Goal: Communication & Community: Answer question/provide support

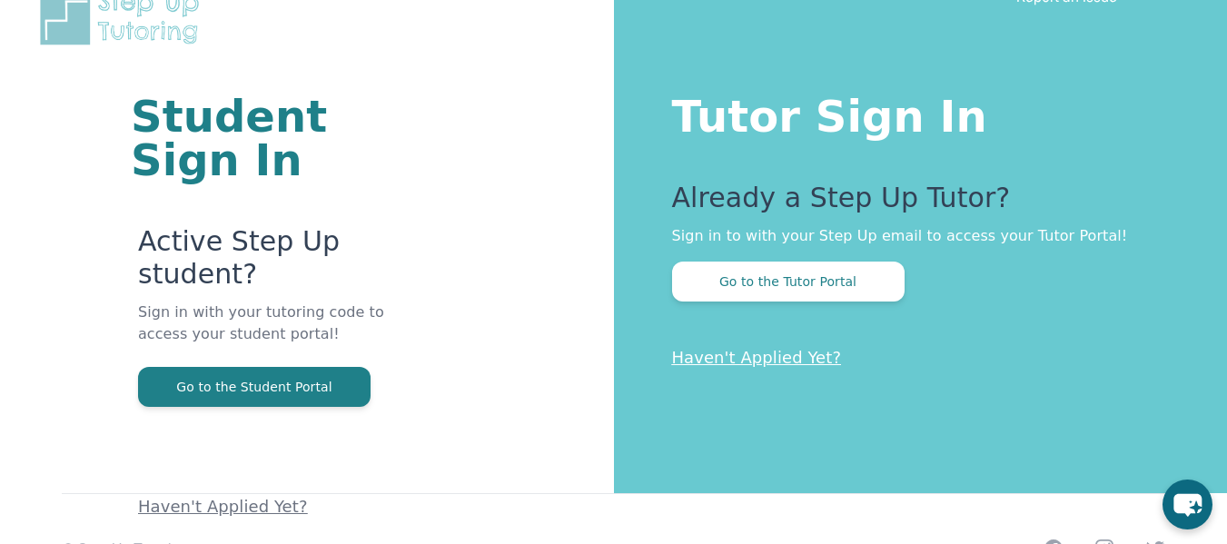
scroll to position [110, 0]
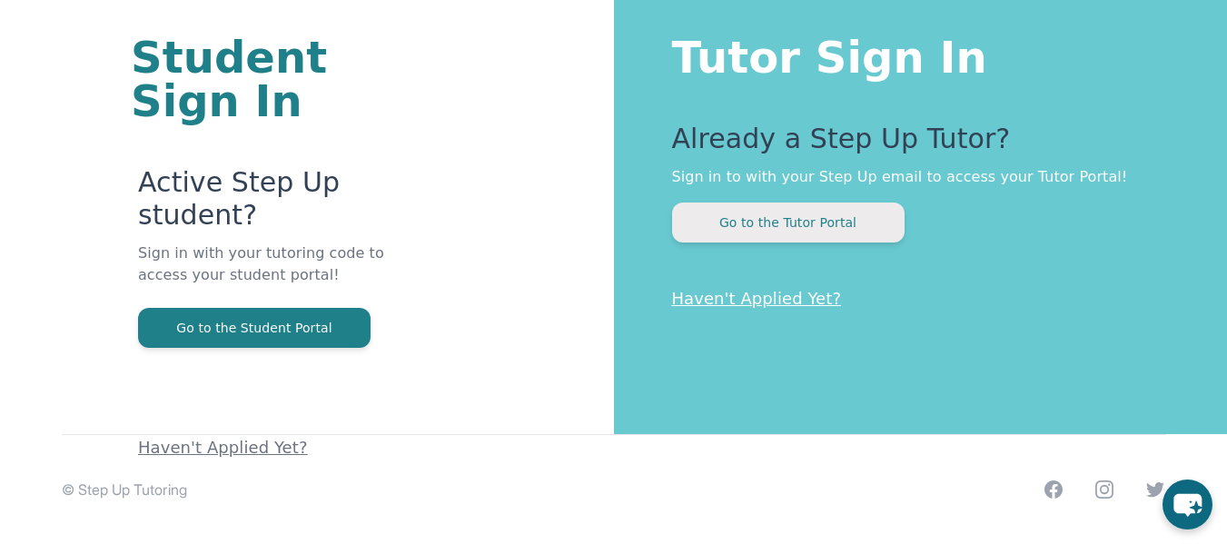
click at [841, 229] on button "Go to the Tutor Portal" at bounding box center [788, 222] width 232 height 40
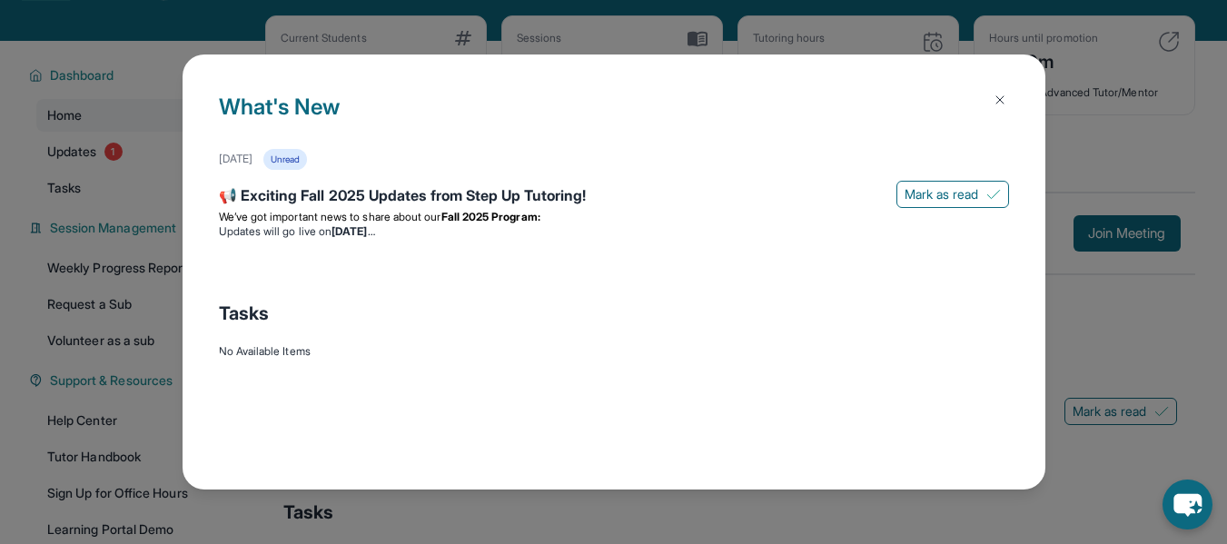
scroll to position [78, 0]
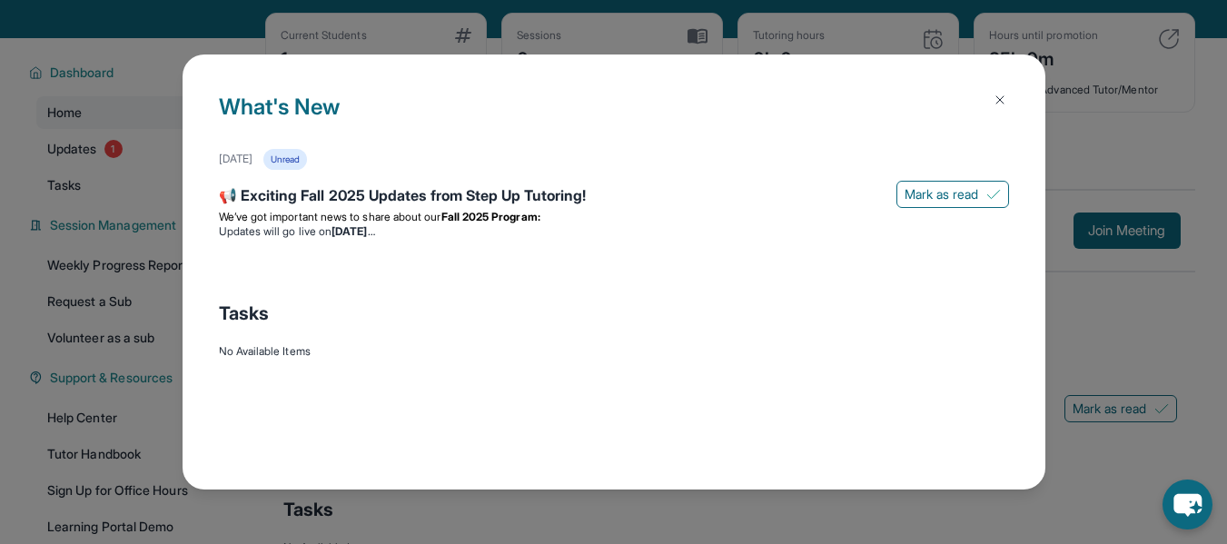
click at [1003, 106] on img at bounding box center [999, 100] width 15 height 15
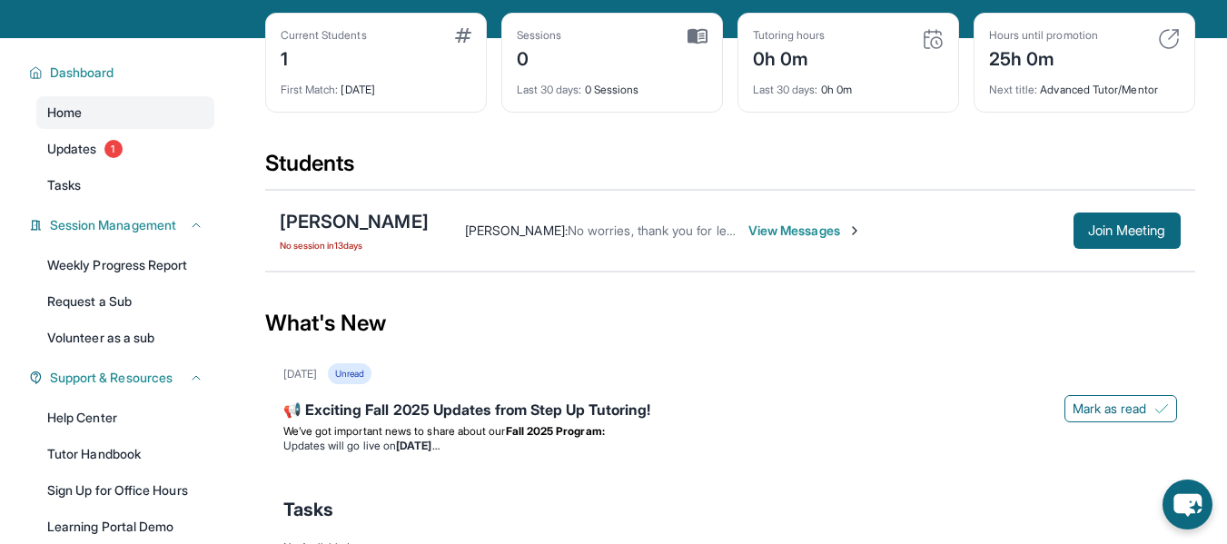
click at [788, 240] on span "View Messages" at bounding box center [804, 231] width 113 height 18
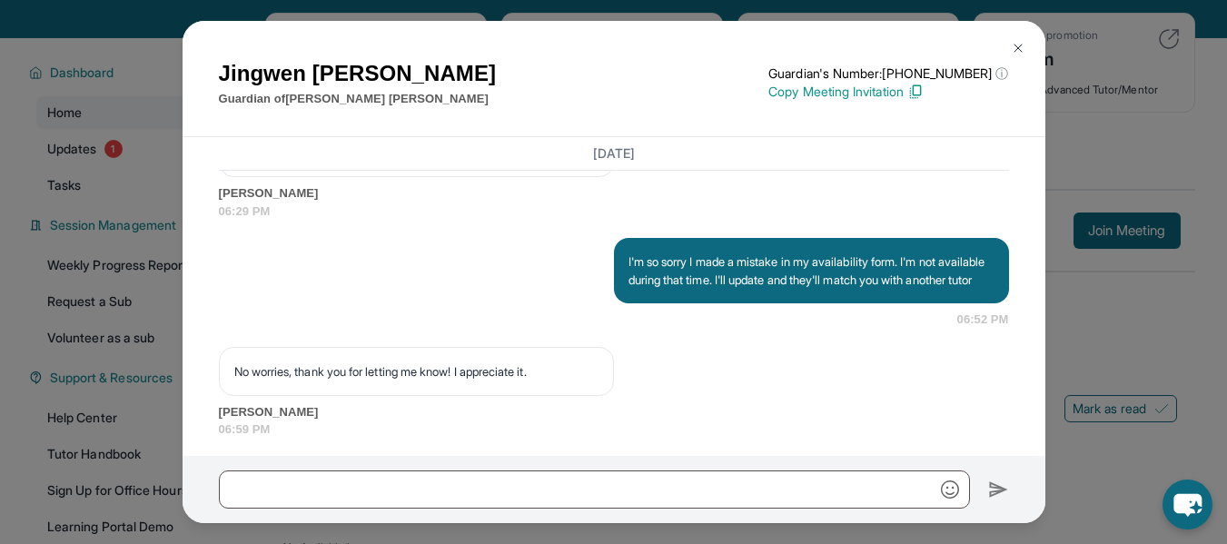
scroll to position [1456, 0]
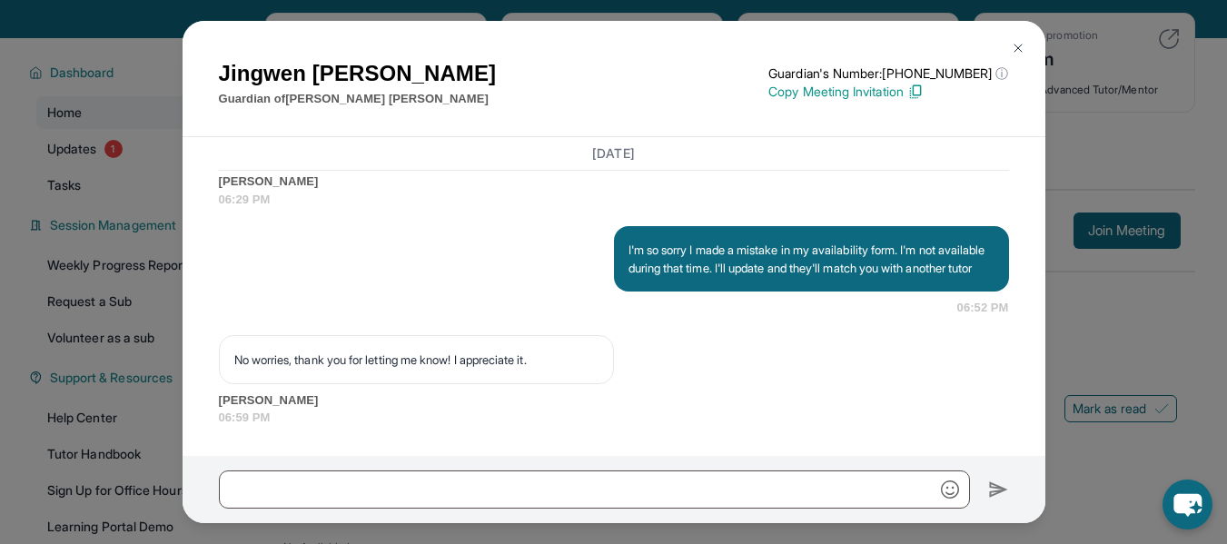
drag, startPoint x: 1027, startPoint y: 410, endPoint x: 1035, endPoint y: 434, distance: 25.0
click at [1035, 434] on div "[DATE] <p>**New Step Up [PERSON_NAME] Chat**: Hi [PERSON_NAME]! This is the sta…" at bounding box center [614, 296] width 863 height 319
click at [1014, 47] on img at bounding box center [1018, 48] width 15 height 15
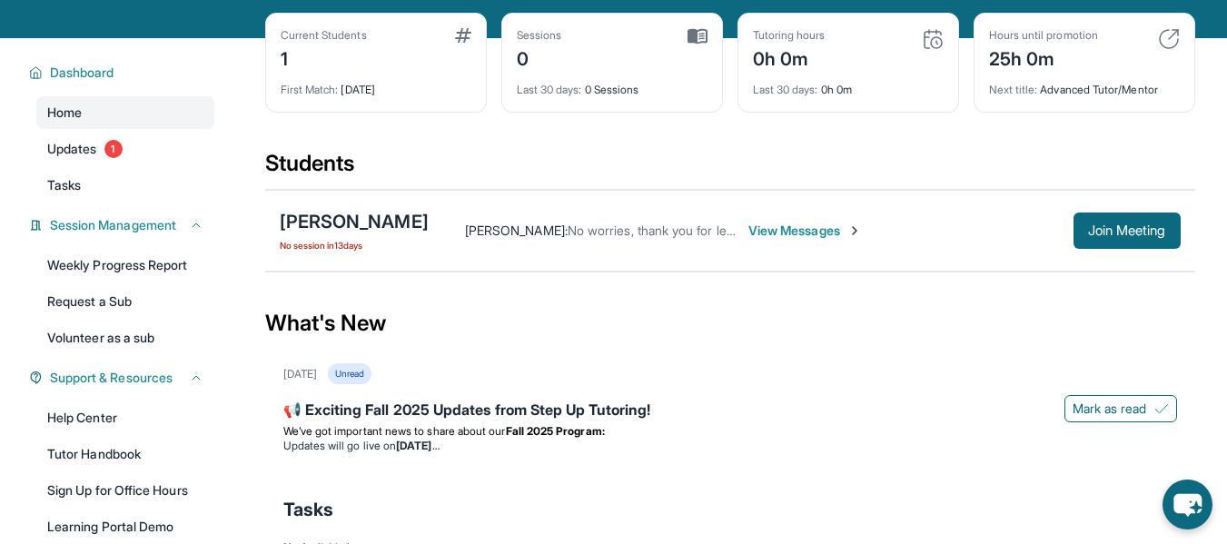
drag, startPoint x: 1165, startPoint y: 212, endPoint x: 1195, endPoint y: 274, distance: 69.4
click at [1195, 274] on main "Current Students 1 First Match : [DATE] Sessions 0 Last 30 days : 0 Sessions Tu…" at bounding box center [729, 336] width 994 height 597
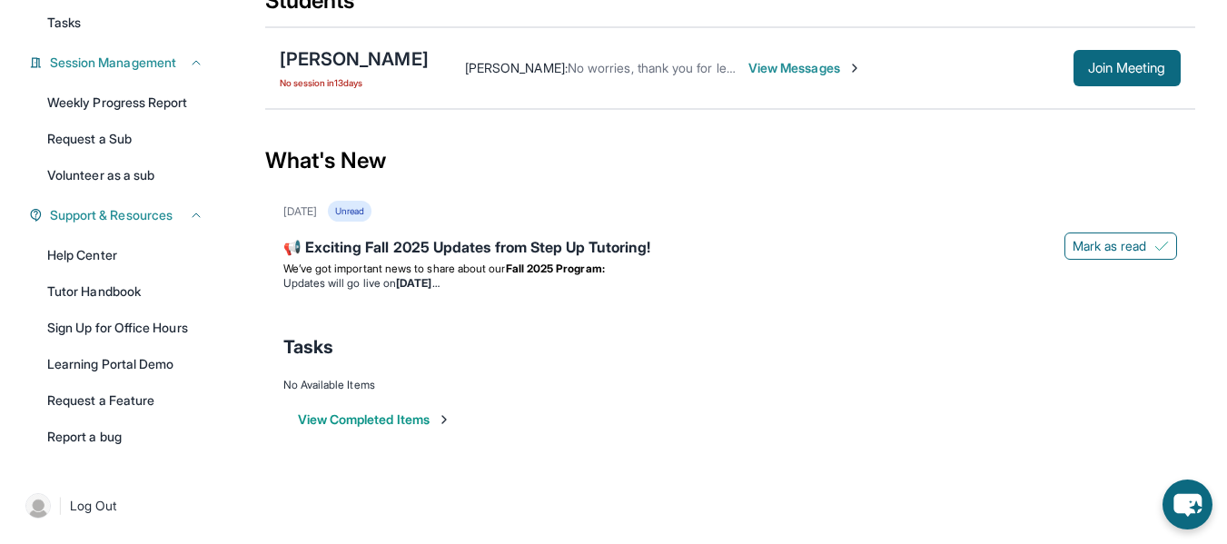
scroll to position [66, 0]
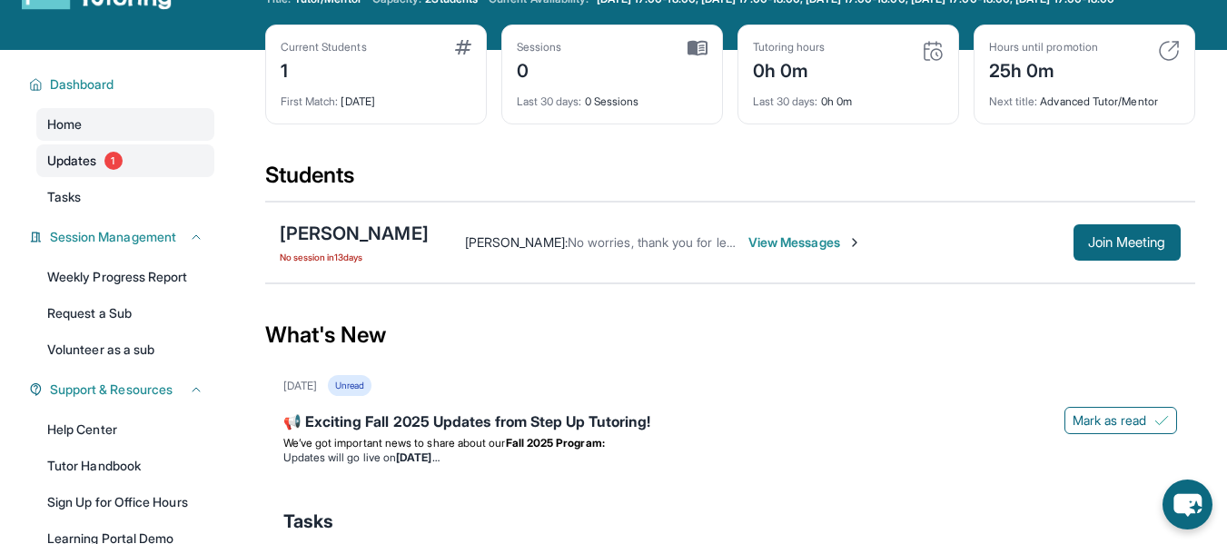
click at [123, 177] on link "Updates 1" at bounding box center [125, 160] width 178 height 33
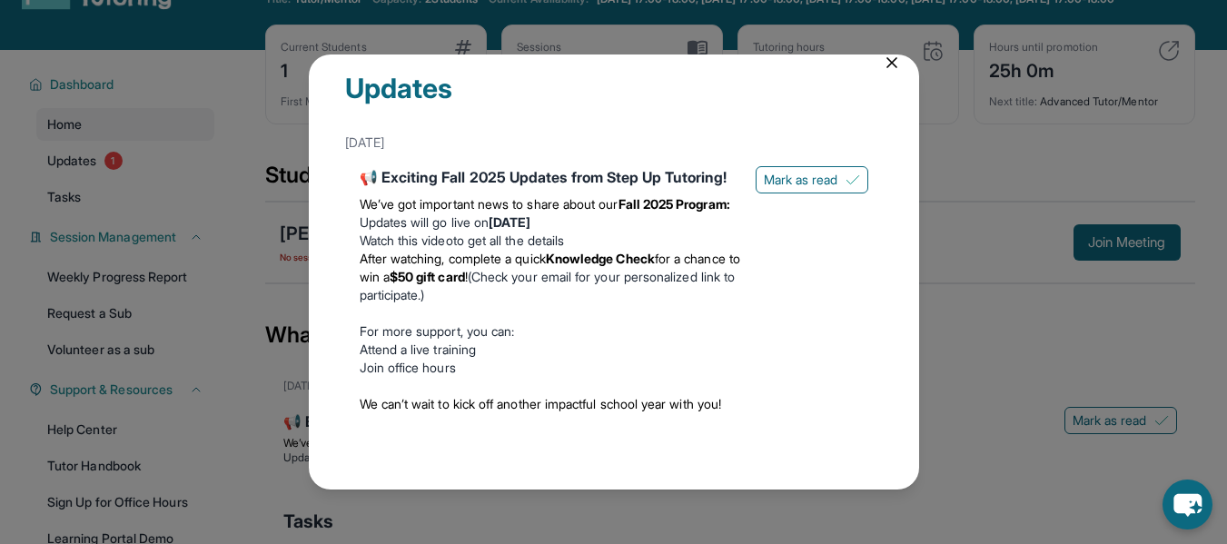
scroll to position [0, 0]
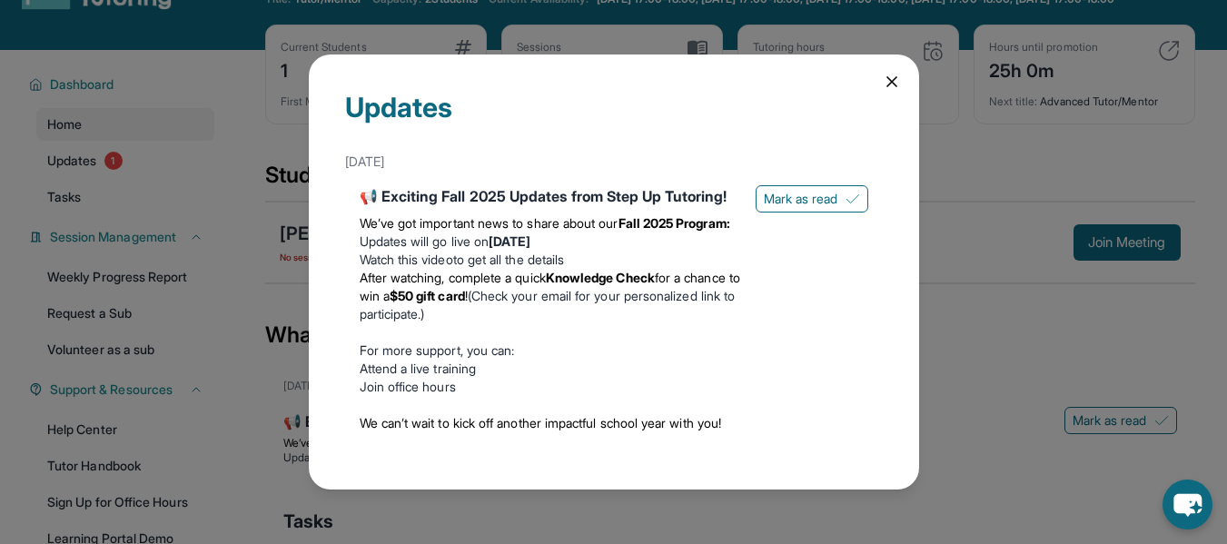
click at [879, 93] on div "Updates [DATE] 📢 Exciting Fall 2025 Updates from Step Up Tutoring! We’ve got im…" at bounding box center [614, 271] width 610 height 435
click at [884, 77] on icon at bounding box center [892, 82] width 18 height 18
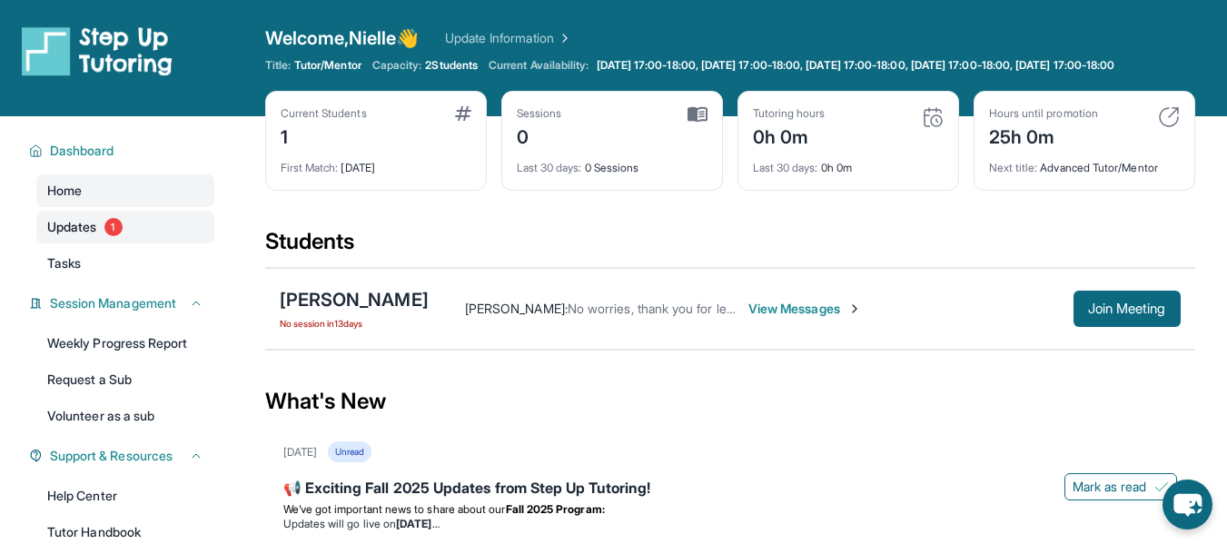
click at [111, 232] on span "1" at bounding box center [113, 227] width 18 height 18
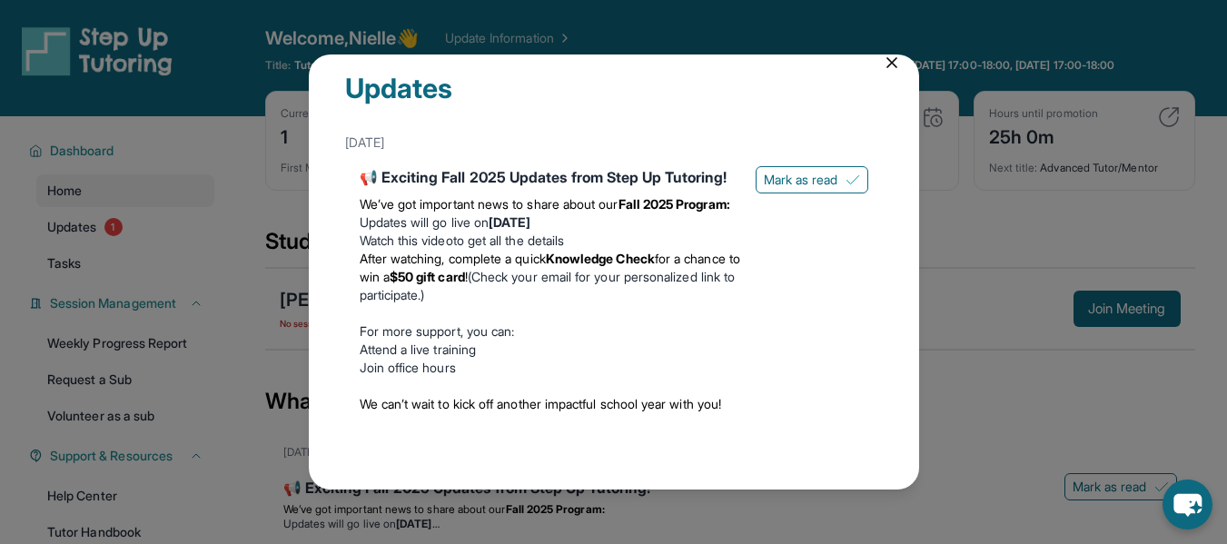
scroll to position [77, 0]
click at [871, 27] on div "Updates [DATE] 📢 Exciting Fall 2025 Updates from Step Up Tutoring! We’ve got im…" at bounding box center [613, 272] width 1227 height 544
